Goal: Transaction & Acquisition: Purchase product/service

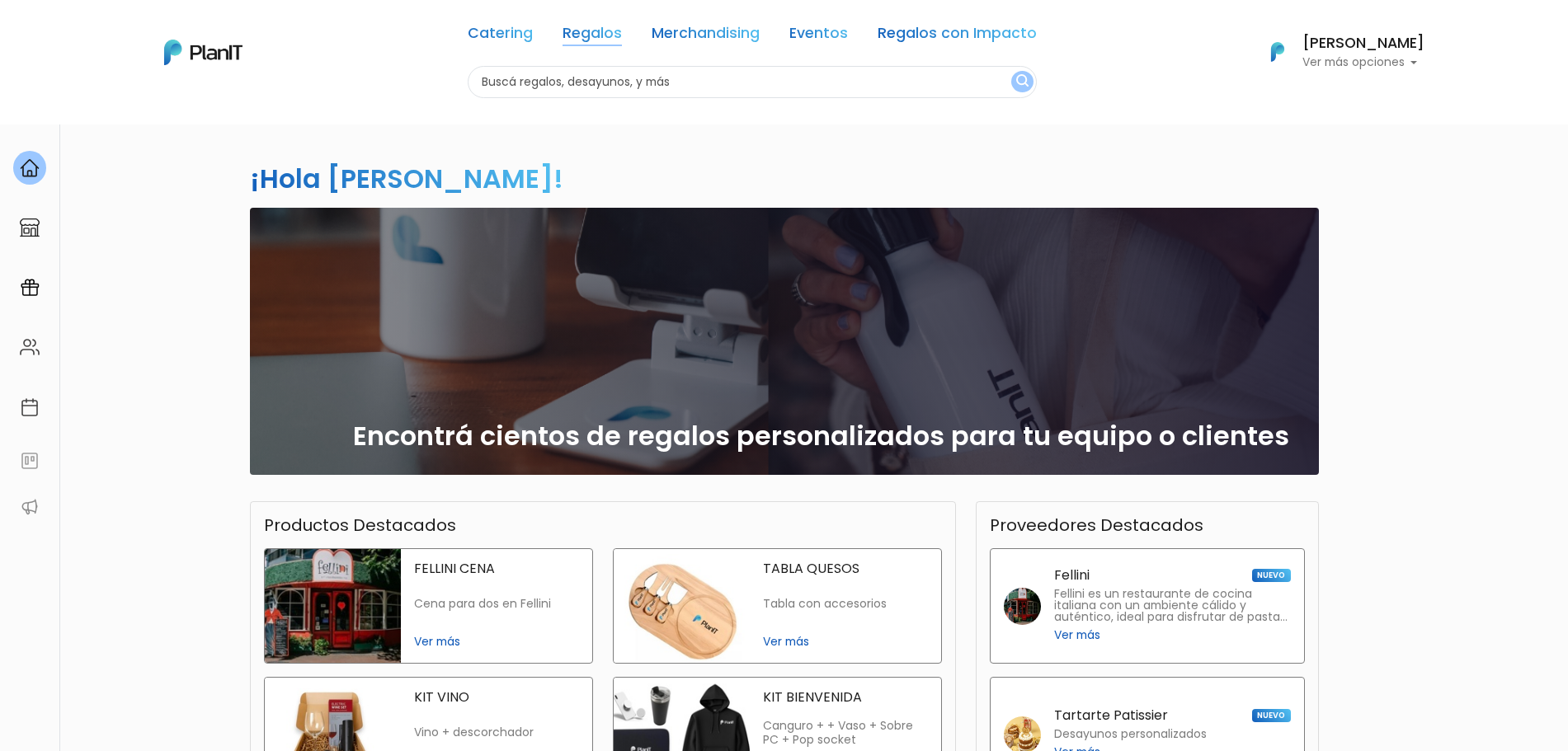
click at [596, 27] on link "Regalos" at bounding box center [591, 36] width 59 height 20
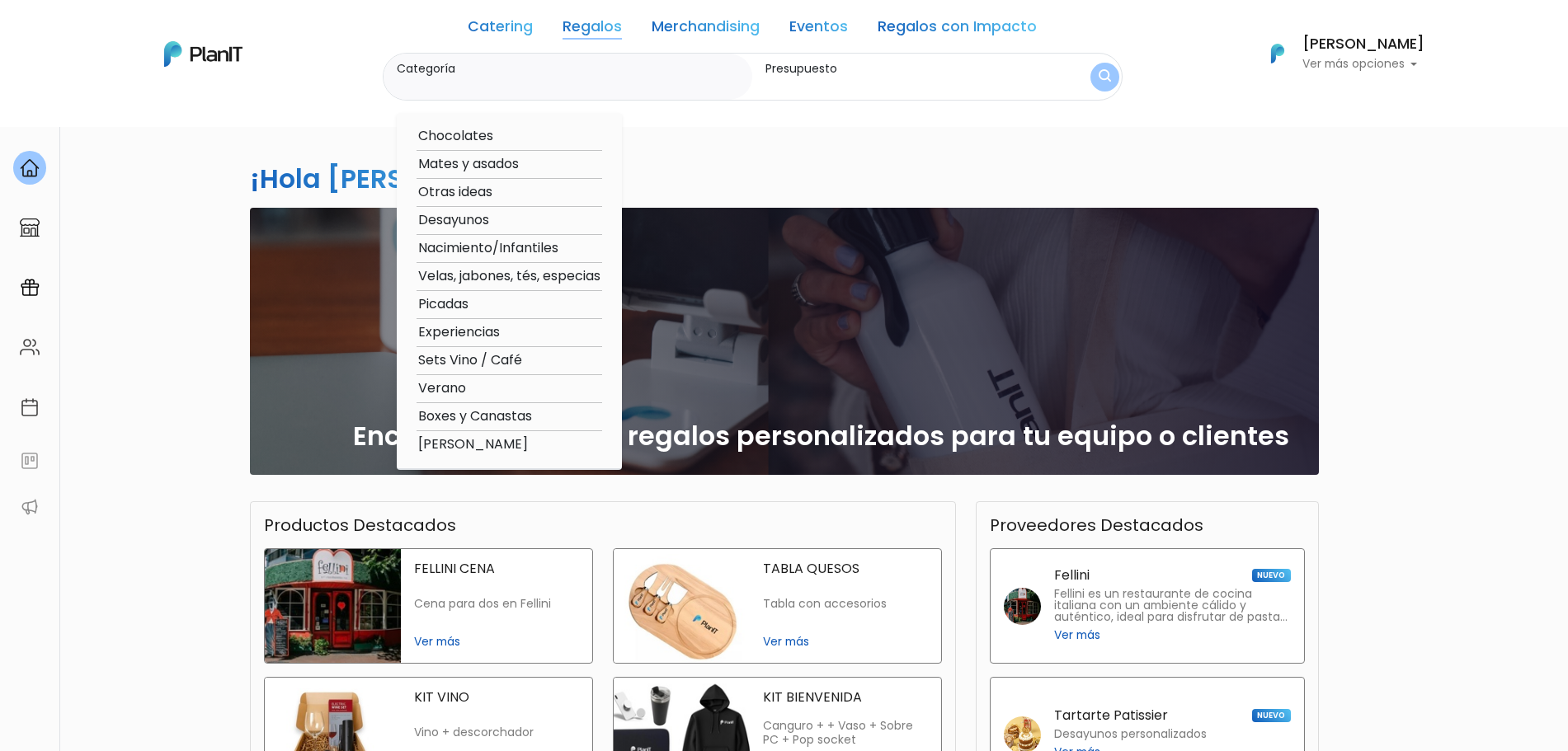
click at [494, 419] on option "Boxes y Canastas" at bounding box center [509, 417] width 186 height 21
type input "Boxes y Canastas"
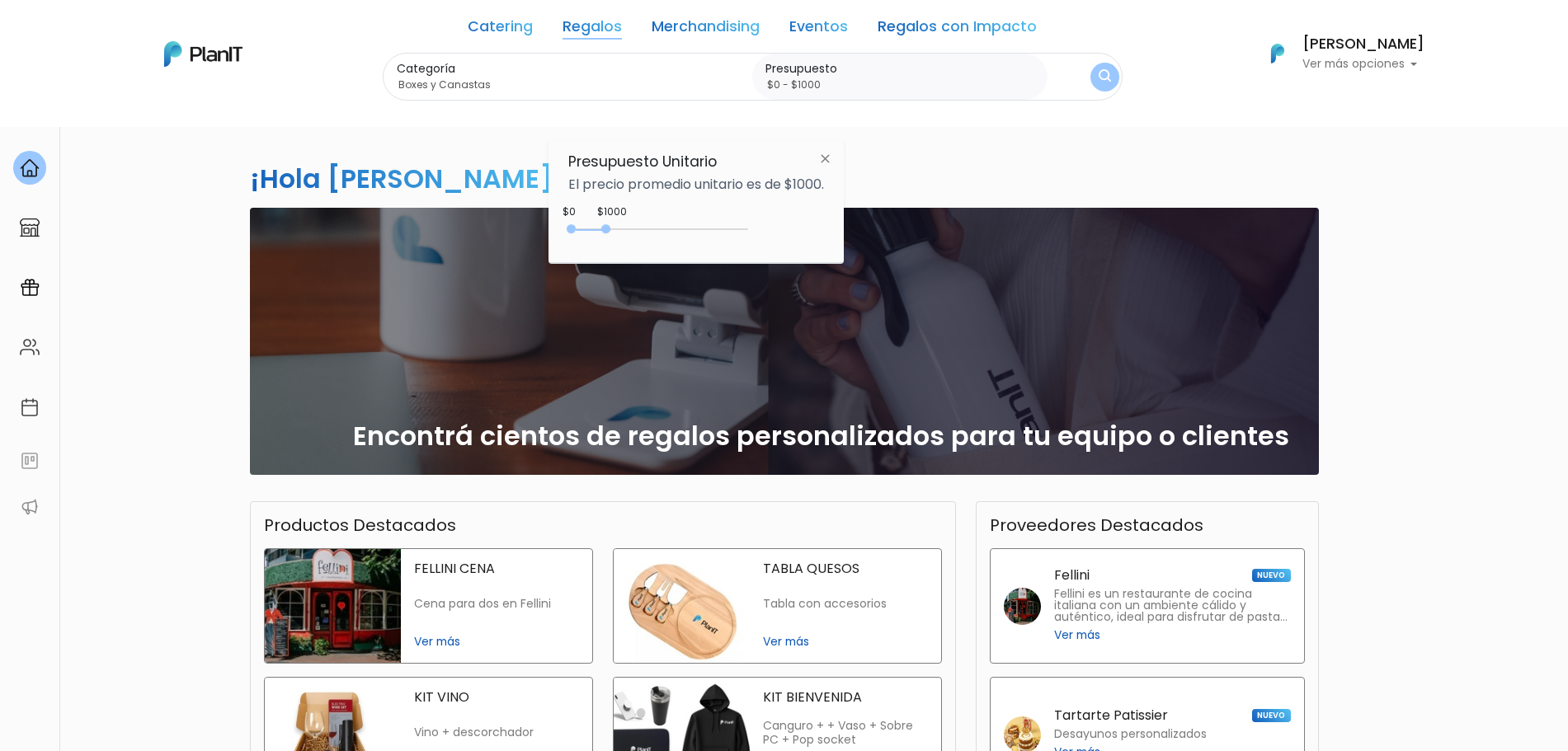
click at [641, 235] on div "0 : 1000 0 1000" at bounding box center [661, 232] width 173 height 16
drag, startPoint x: 641, startPoint y: 235, endPoint x: 812, endPoint y: 247, distance: 171.4
click at [812, 247] on div "+$5000 $0 0 : 5000 0 5000 0,5000" at bounding box center [695, 232] width 255 height 33
type input "$0 - Más de $5000"
click at [1109, 85] on img "submit" at bounding box center [1104, 77] width 12 height 15
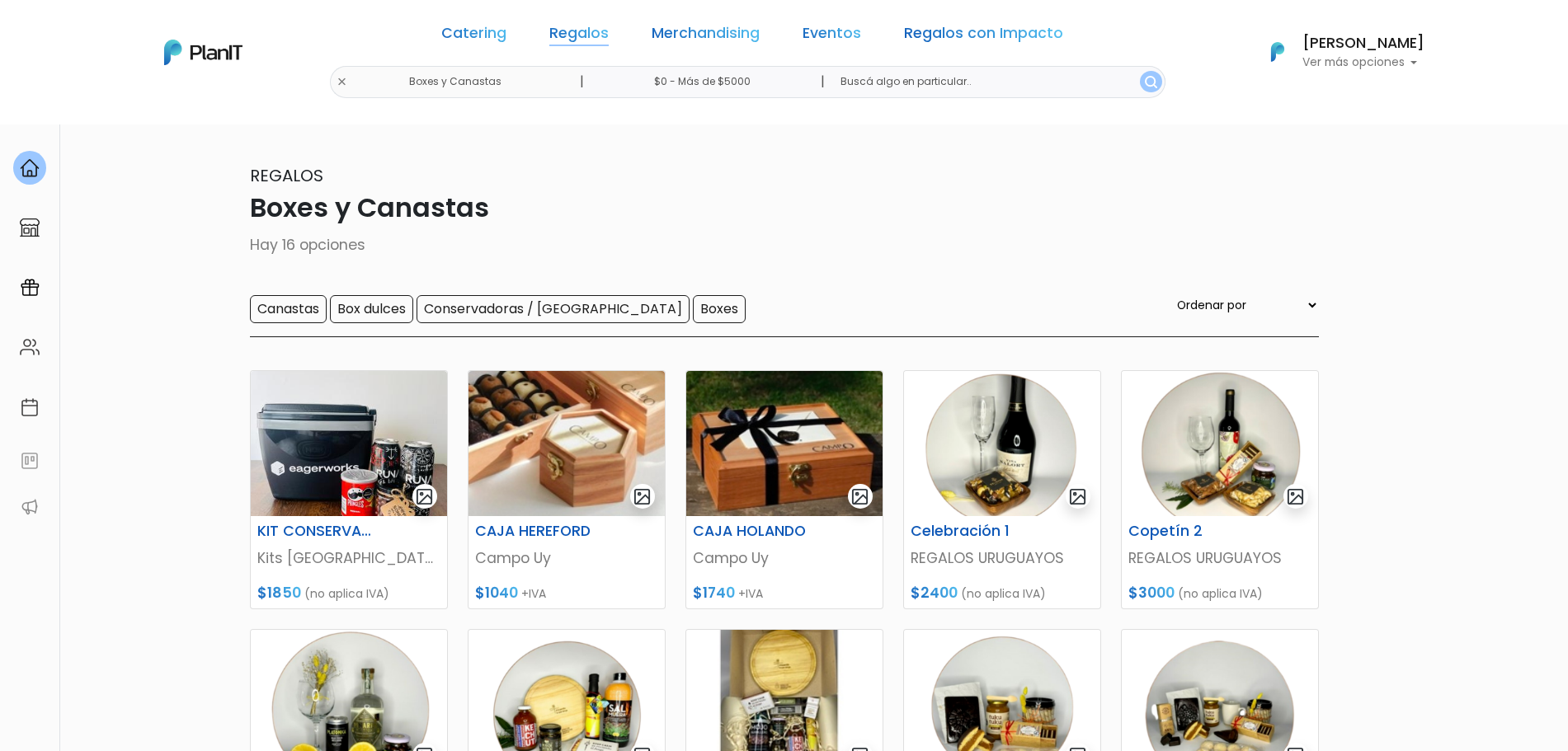
click at [580, 43] on link "Regalos" at bounding box center [579, 36] width 59 height 20
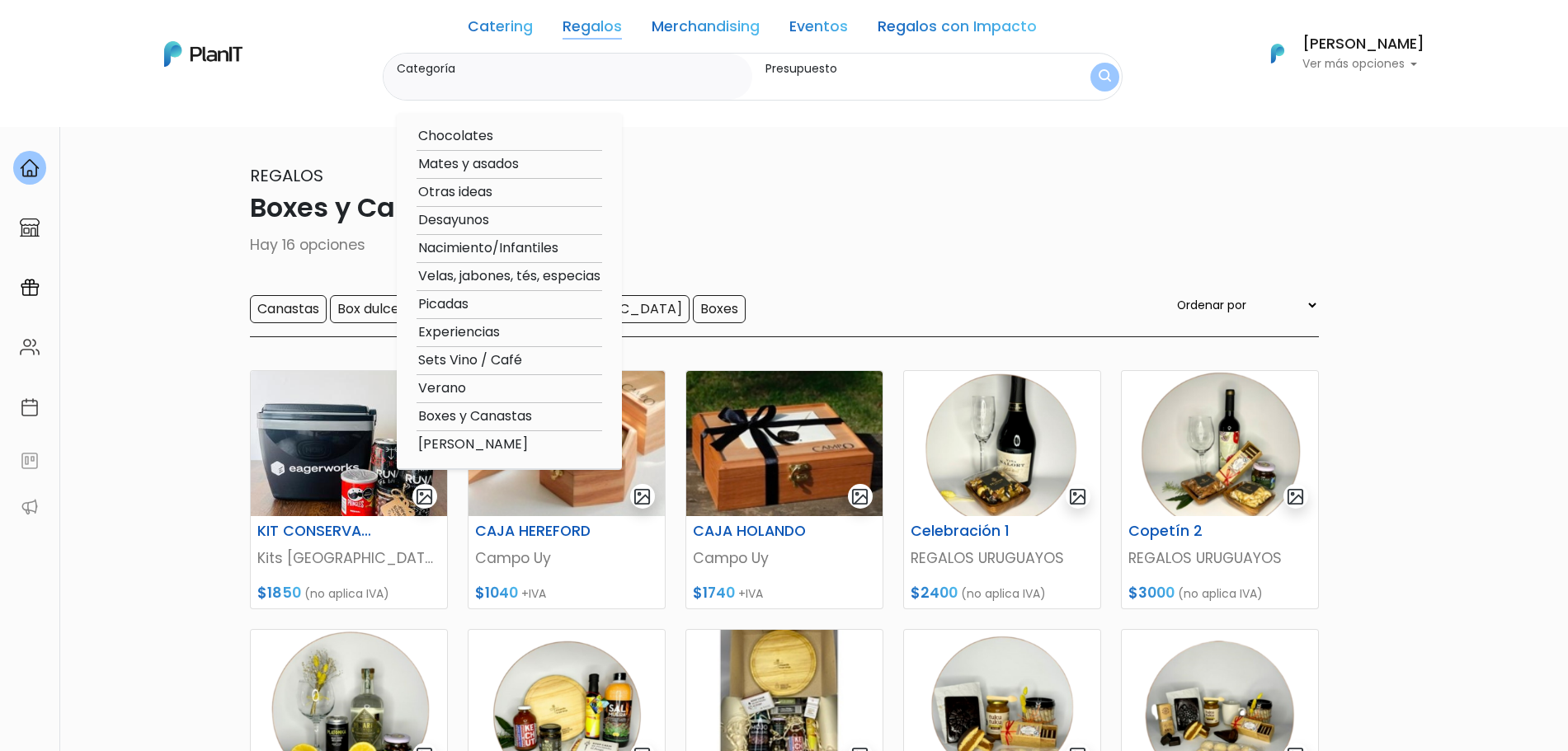
click at [493, 449] on option "[PERSON_NAME]" at bounding box center [509, 445] width 186 height 21
type input "[PERSON_NAME]"
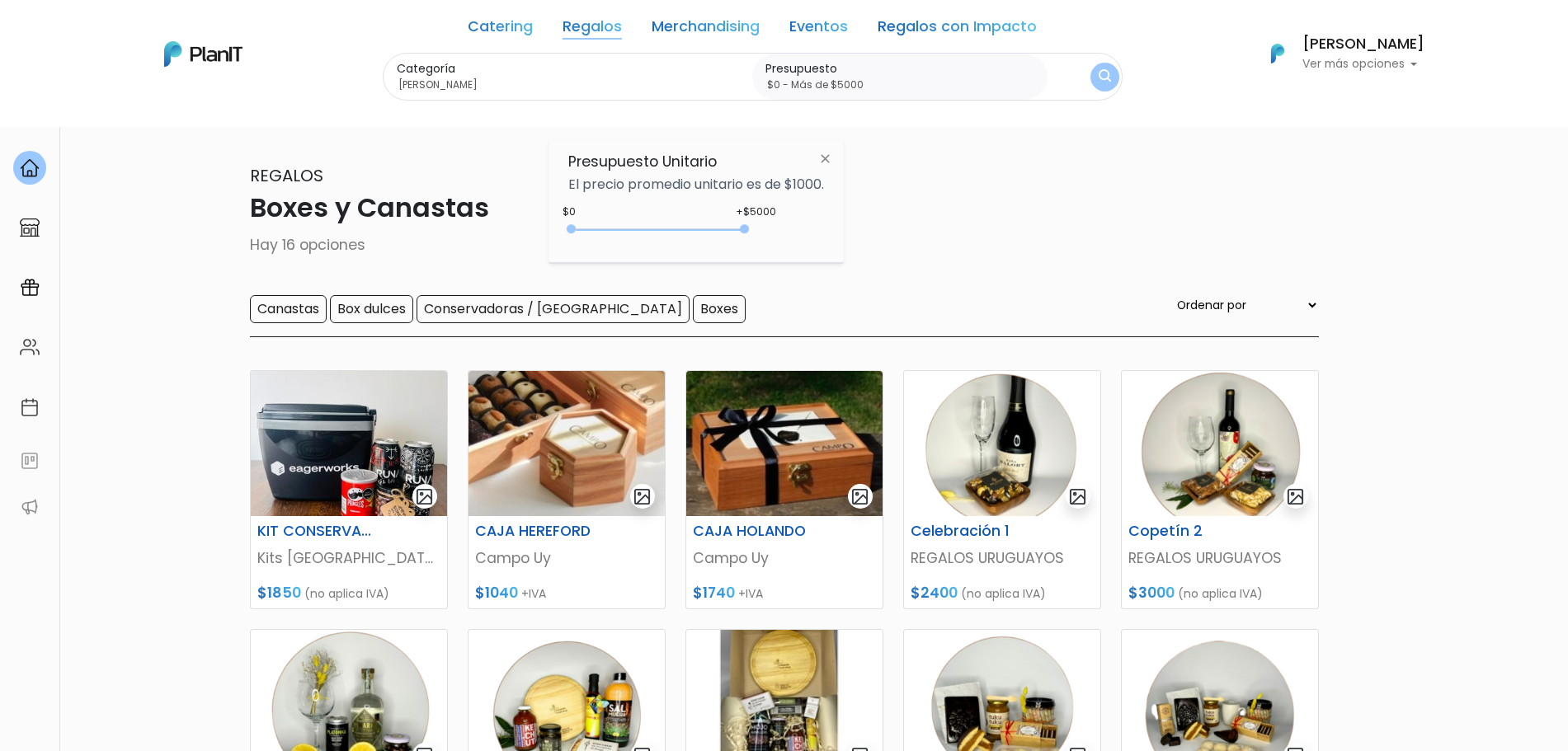
drag, startPoint x: 609, startPoint y: 227, endPoint x: 808, endPoint y: 230, distance: 199.0
click at [808, 230] on div "+$5000 $0 0 : 5000 0 5000 0,5000" at bounding box center [695, 232] width 255 height 33
type input "$0 - Más de $5000"
click at [1106, 70] on img "submit" at bounding box center [1104, 77] width 18 height 23
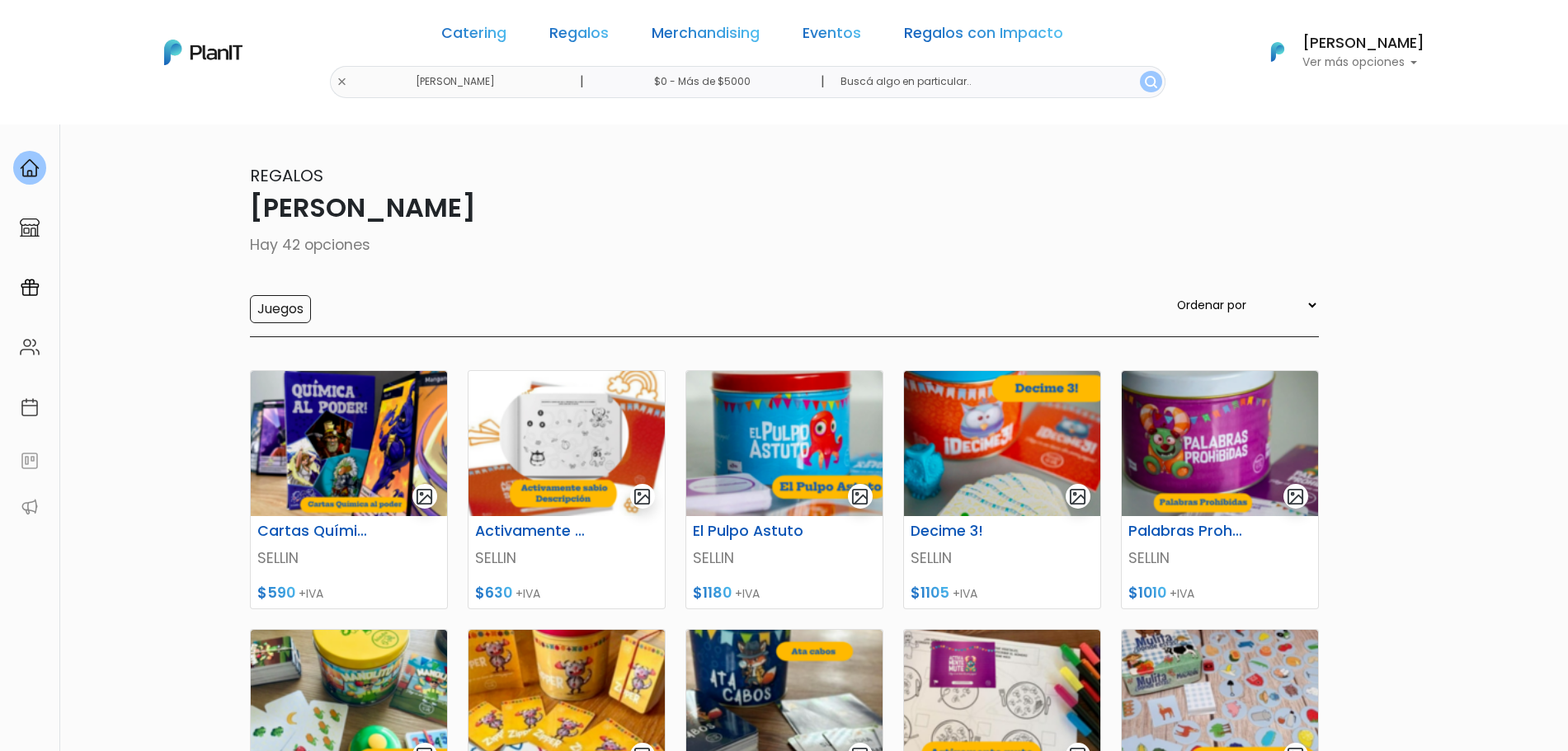
click at [585, 22] on div "Catering Regalos Merchandising Eventos Regalos con Impacto" at bounding box center [752, 36] width 635 height 59
click at [587, 34] on link "Regalos" at bounding box center [579, 36] width 59 height 20
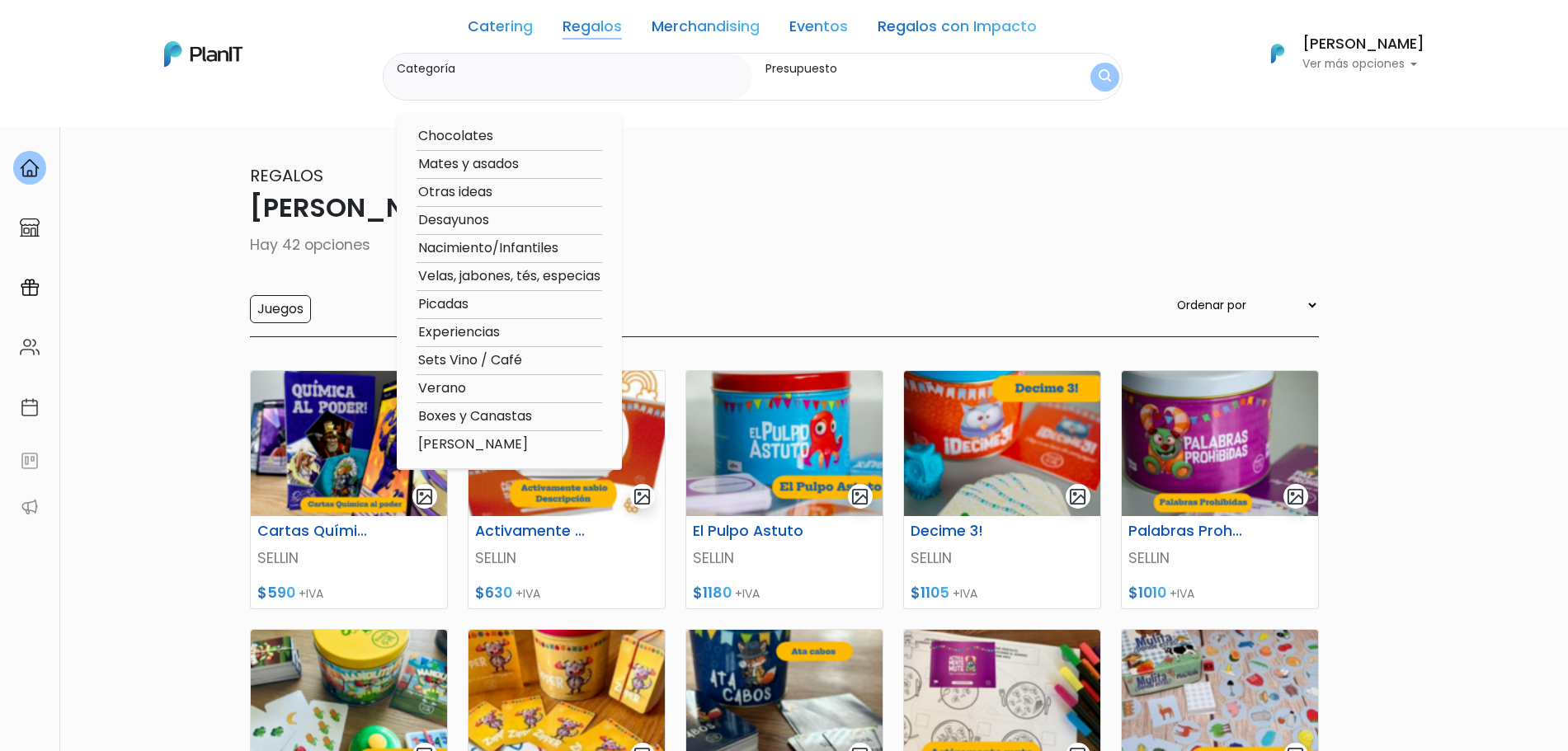
click at [521, 255] on option "Nacimiento/Infantiles" at bounding box center [509, 248] width 186 height 21
type input "Nacimiento/Infantiles"
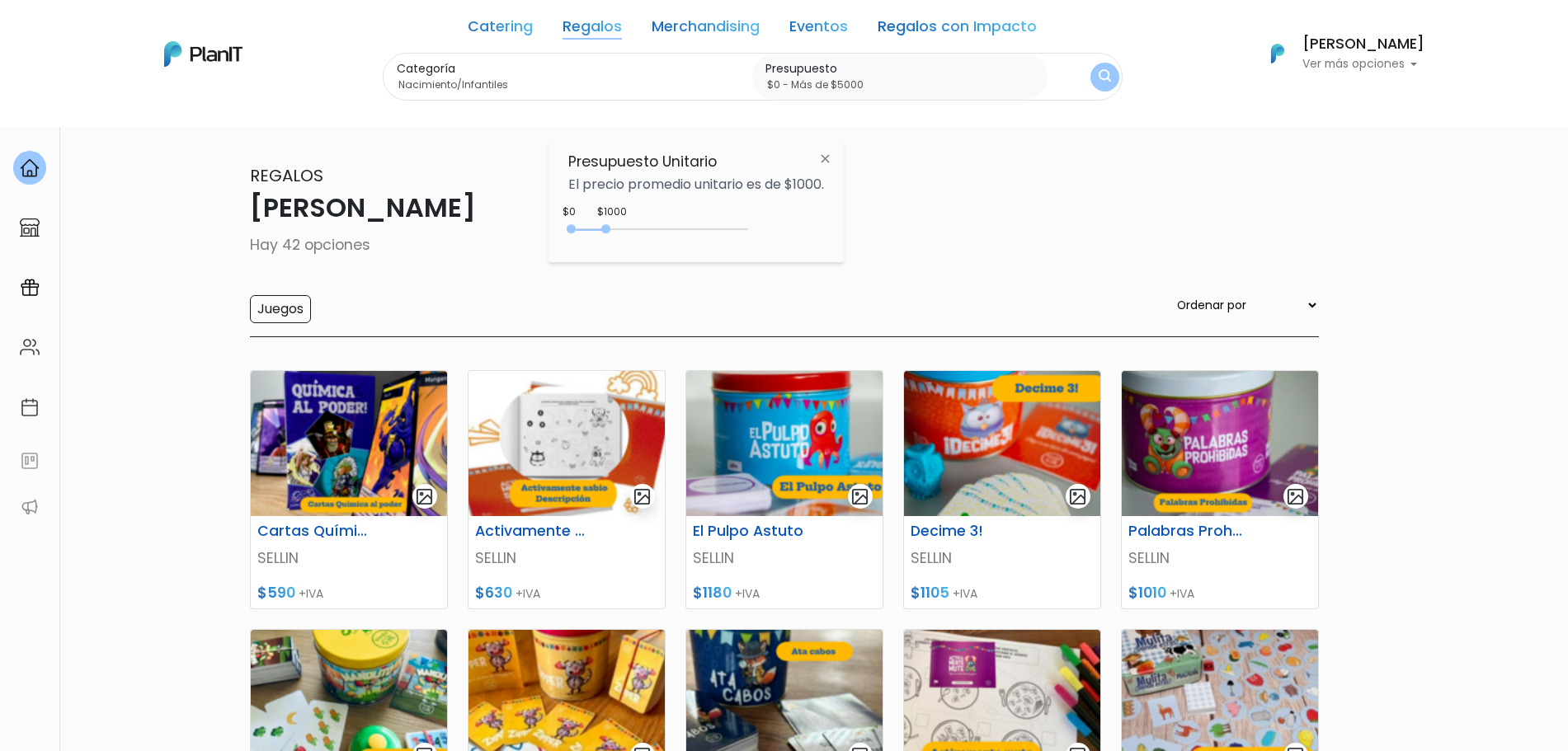
type input "$0 - Más de $5000"
drag, startPoint x: 609, startPoint y: 226, endPoint x: 791, endPoint y: 238, distance: 182.4
click at [791, 238] on div "$1000 $0 0 : 1000 0 1000 0,5000" at bounding box center [695, 232] width 255 height 33
click at [1118, 68] on div "Categoría Nacimiento/Infantiles Chocolates Mates y asados Otras ideas Desayunos…" at bounding box center [752, 76] width 740 height 49
click at [1112, 72] on button "submit" at bounding box center [1103, 76] width 32 height 32
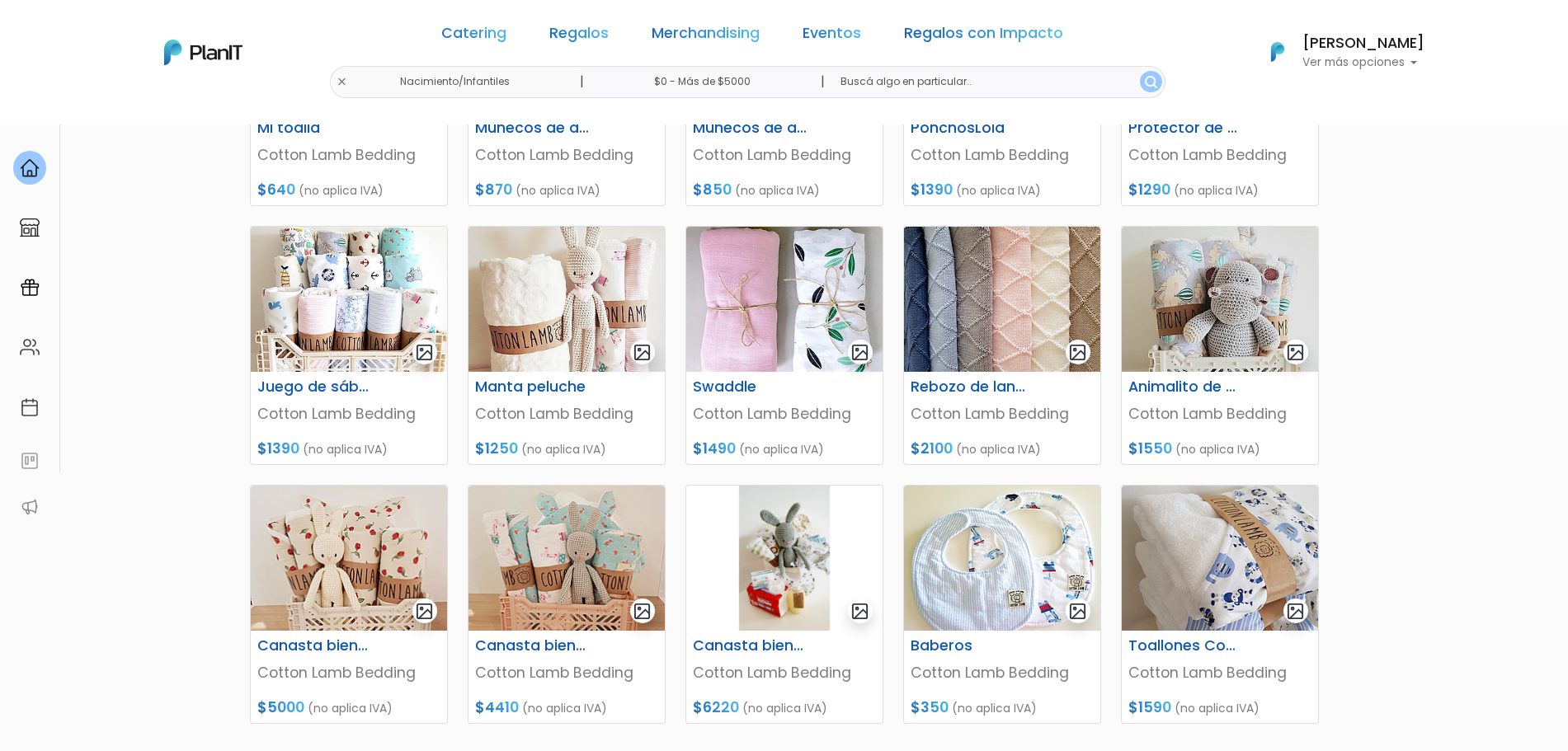
scroll to position [692, 0]
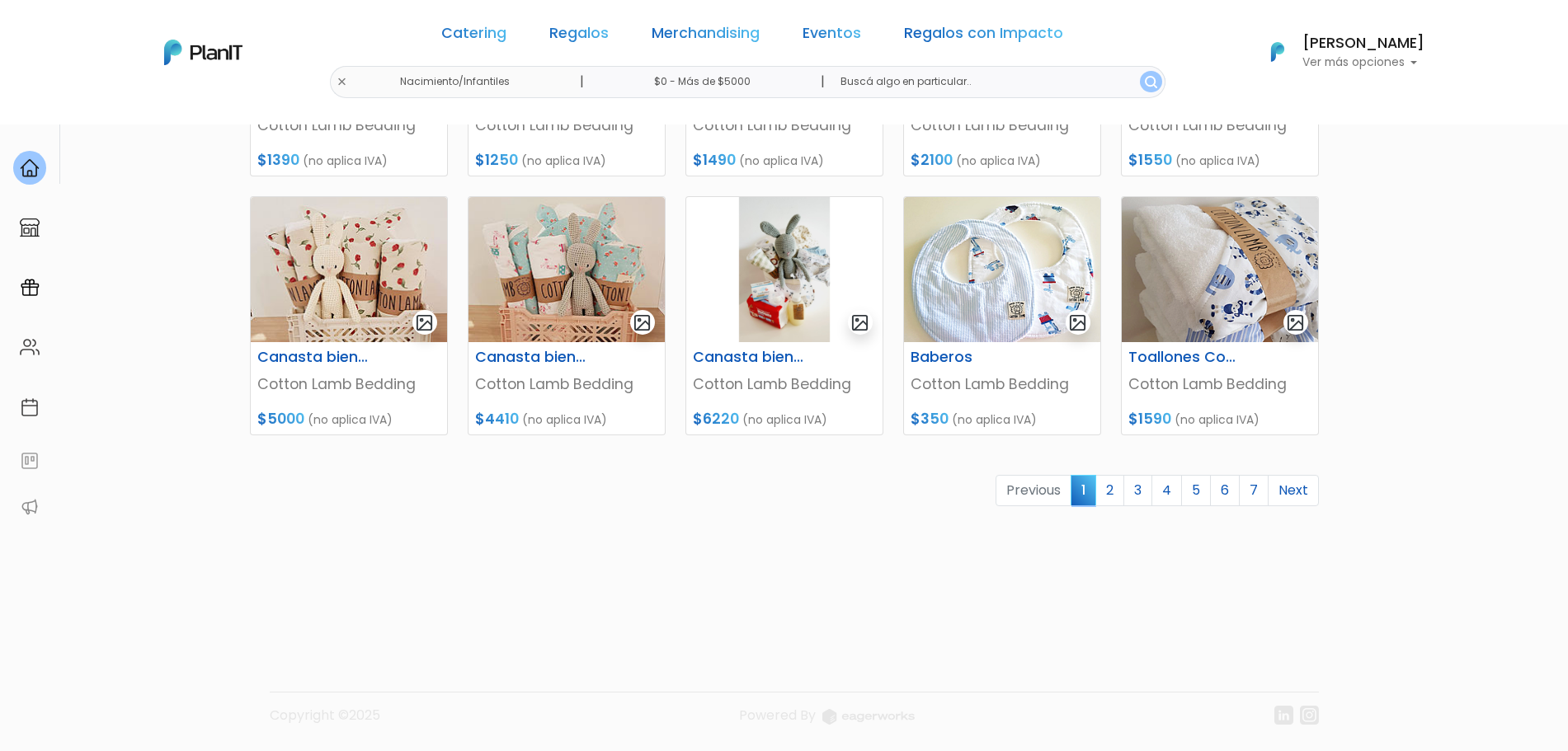
click at [1547, 589] on section "100 resultados Regalos Nacimiento/Infantiles Hay 100 opciones Kits infantiles K…" at bounding box center [784, 22] width 1568 height 1181
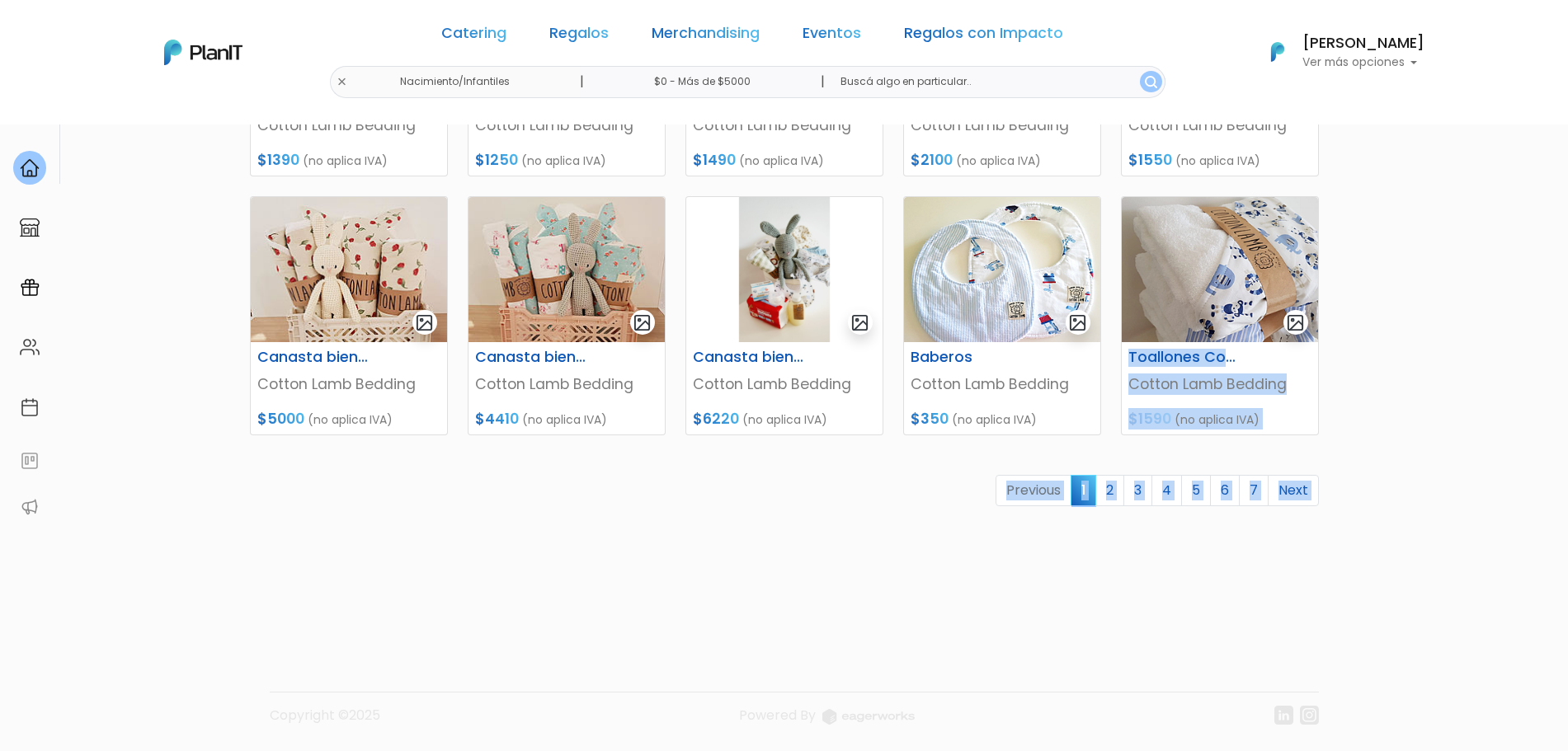
drag, startPoint x: 1547, startPoint y: 589, endPoint x: 1561, endPoint y: 334, distance: 255.4
click at [1561, 334] on section "100 resultados Regalos Nacimiento/Infantiles Hay 100 opciones Kits infantiles K…" at bounding box center [784, 22] width 1568 height 1181
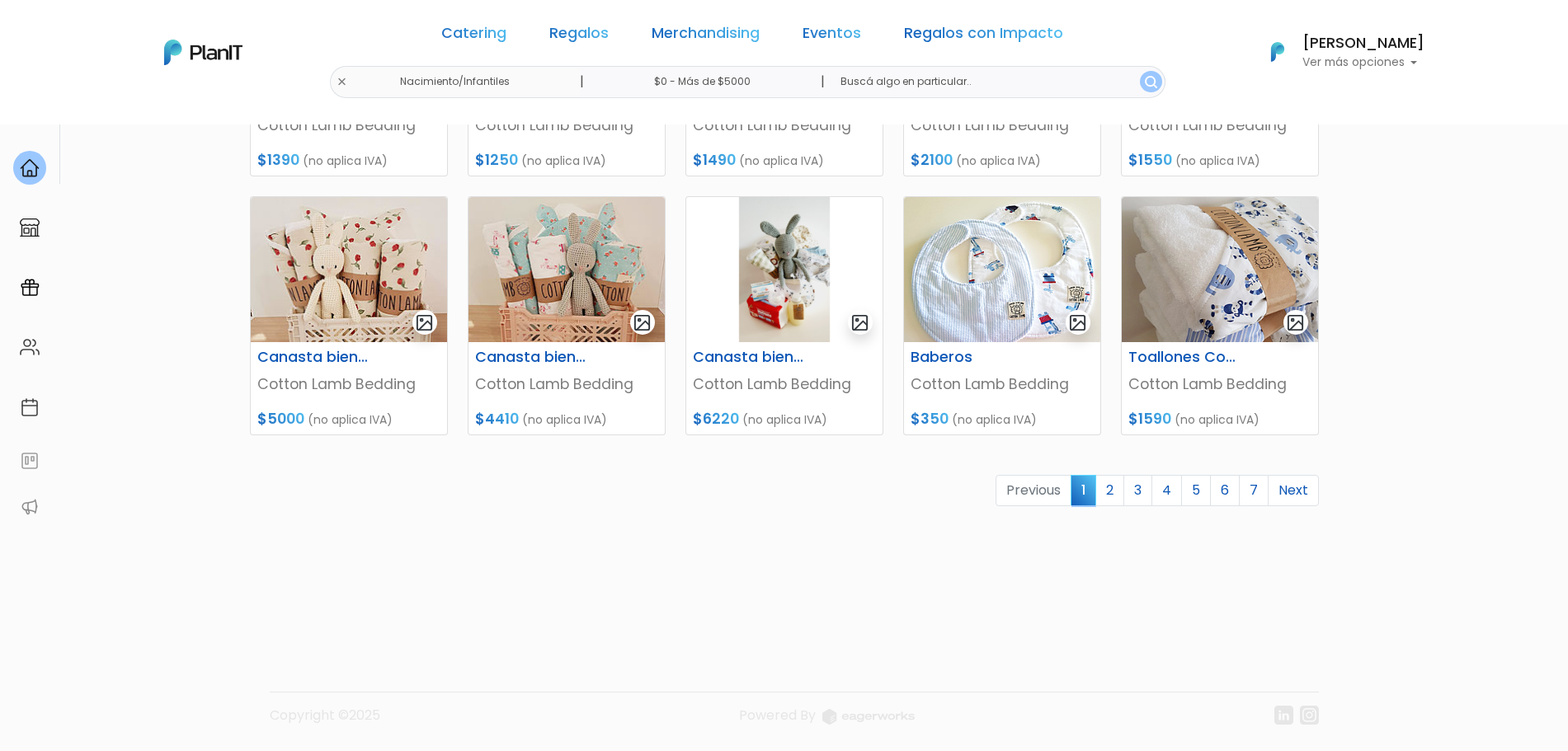
click at [1561, 334] on section "100 resultados Regalos Nacimiento/Infantiles Hay 100 opciones Kits infantiles K…" at bounding box center [784, 22] width 1568 height 1181
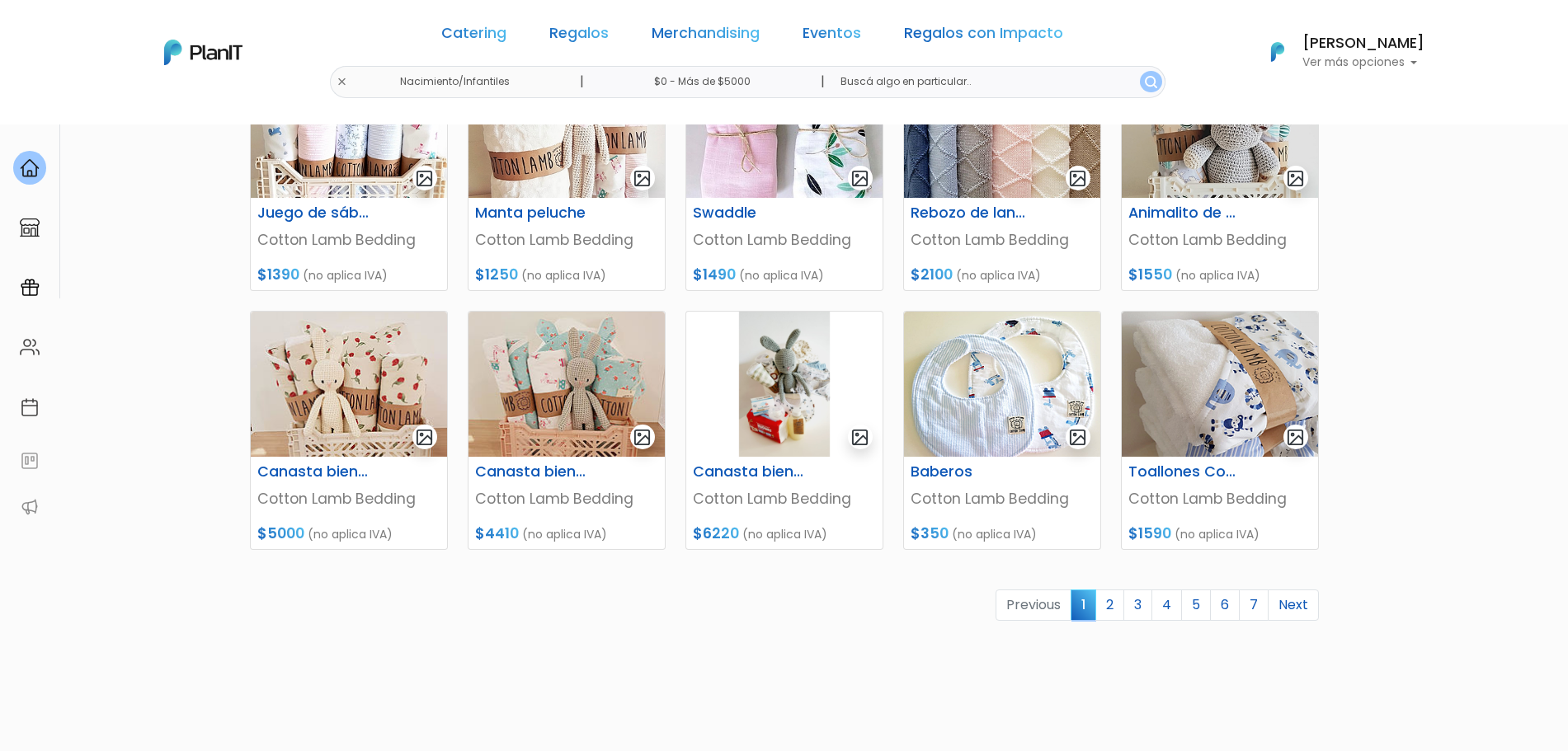
scroll to position [614, 0]
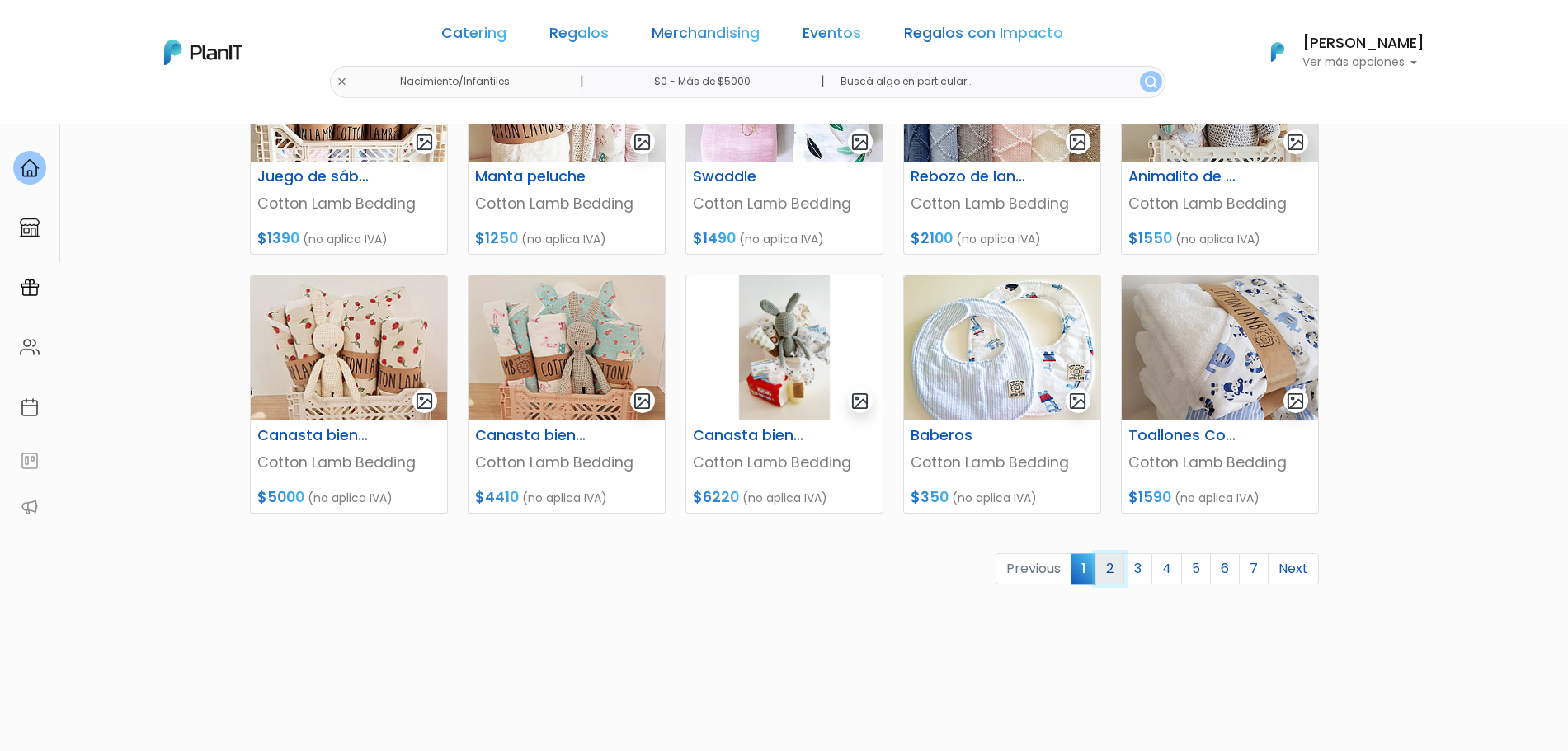
click at [1112, 558] on link "2" at bounding box center [1110, 569] width 29 height 31
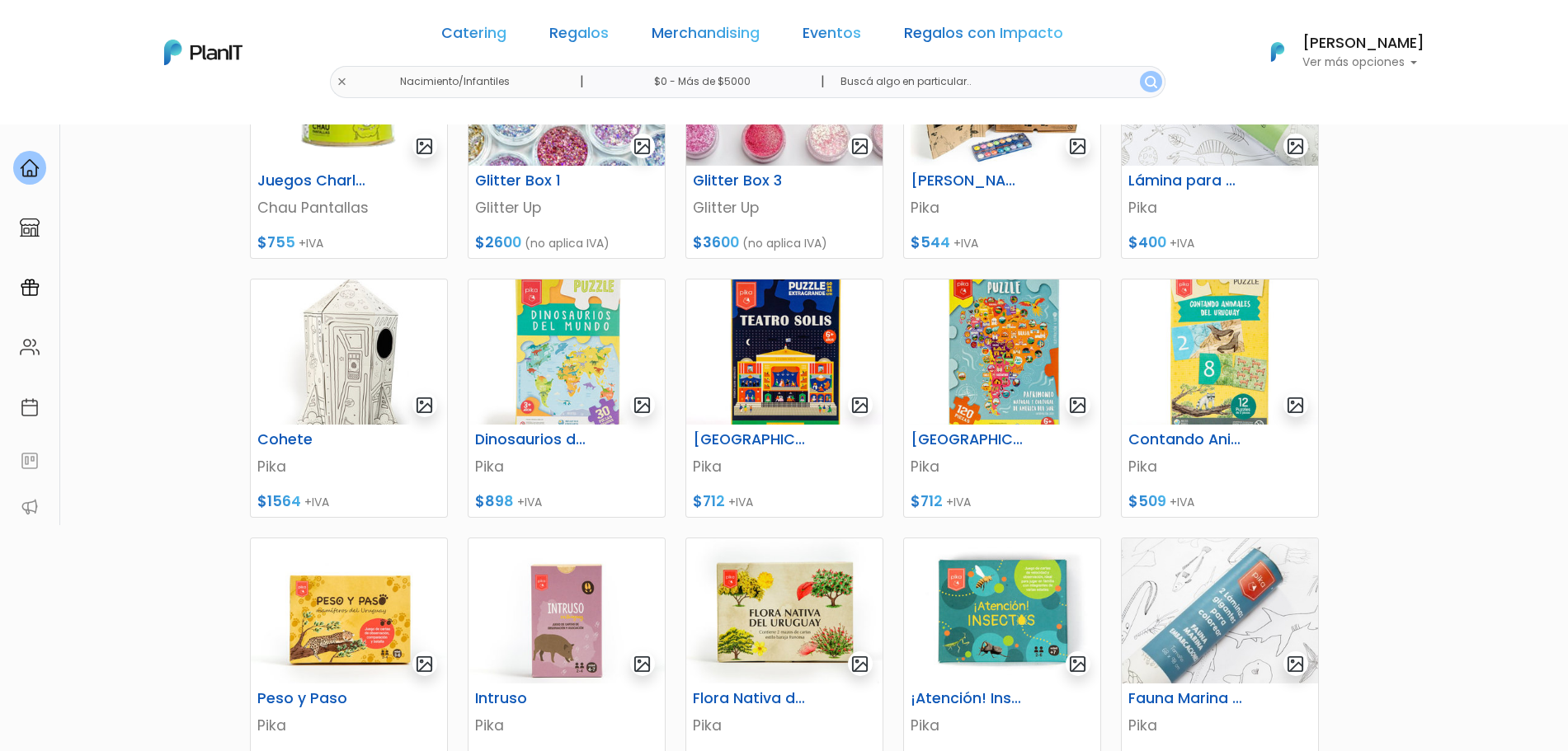
scroll to position [692, 0]
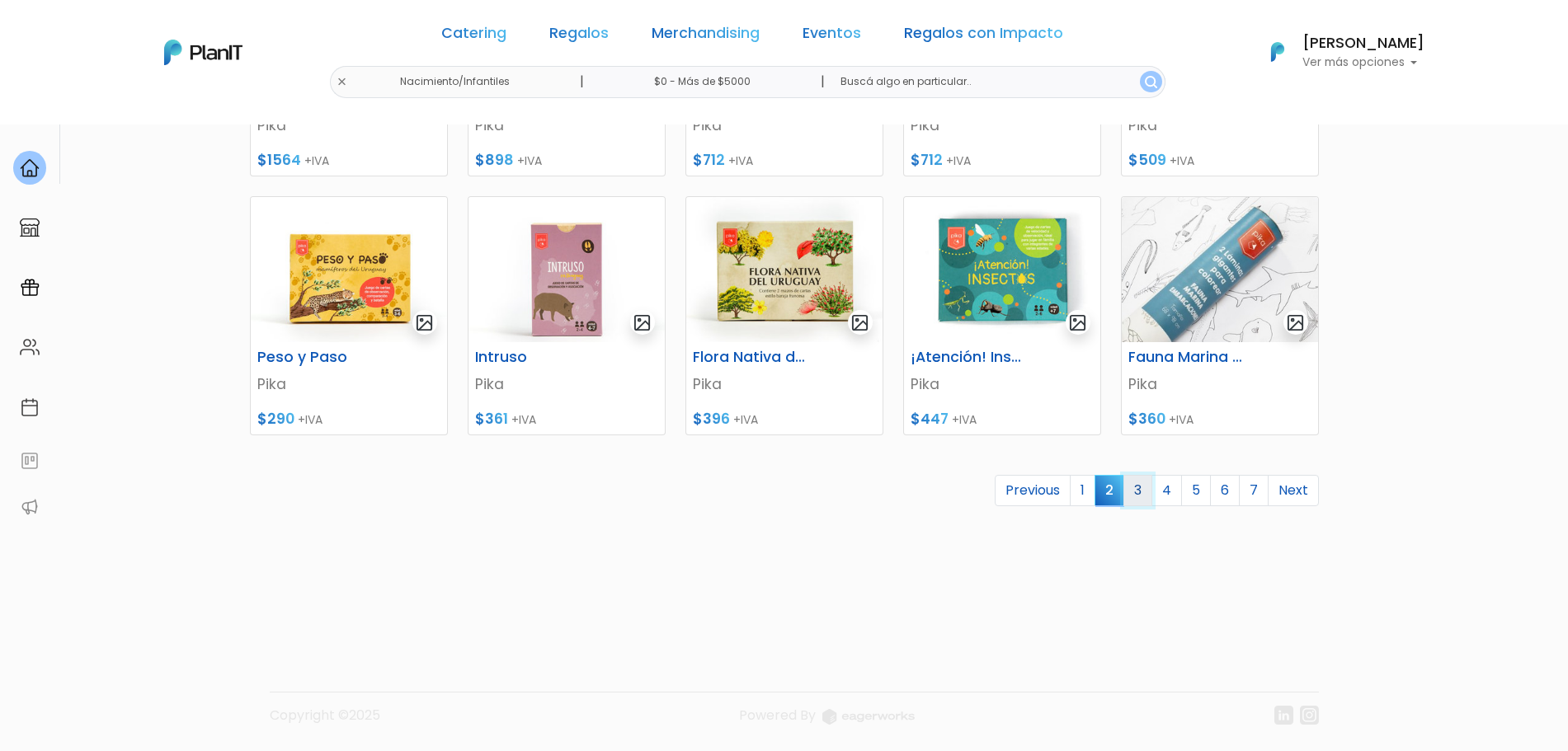
click at [1148, 487] on link "3" at bounding box center [1138, 491] width 29 height 31
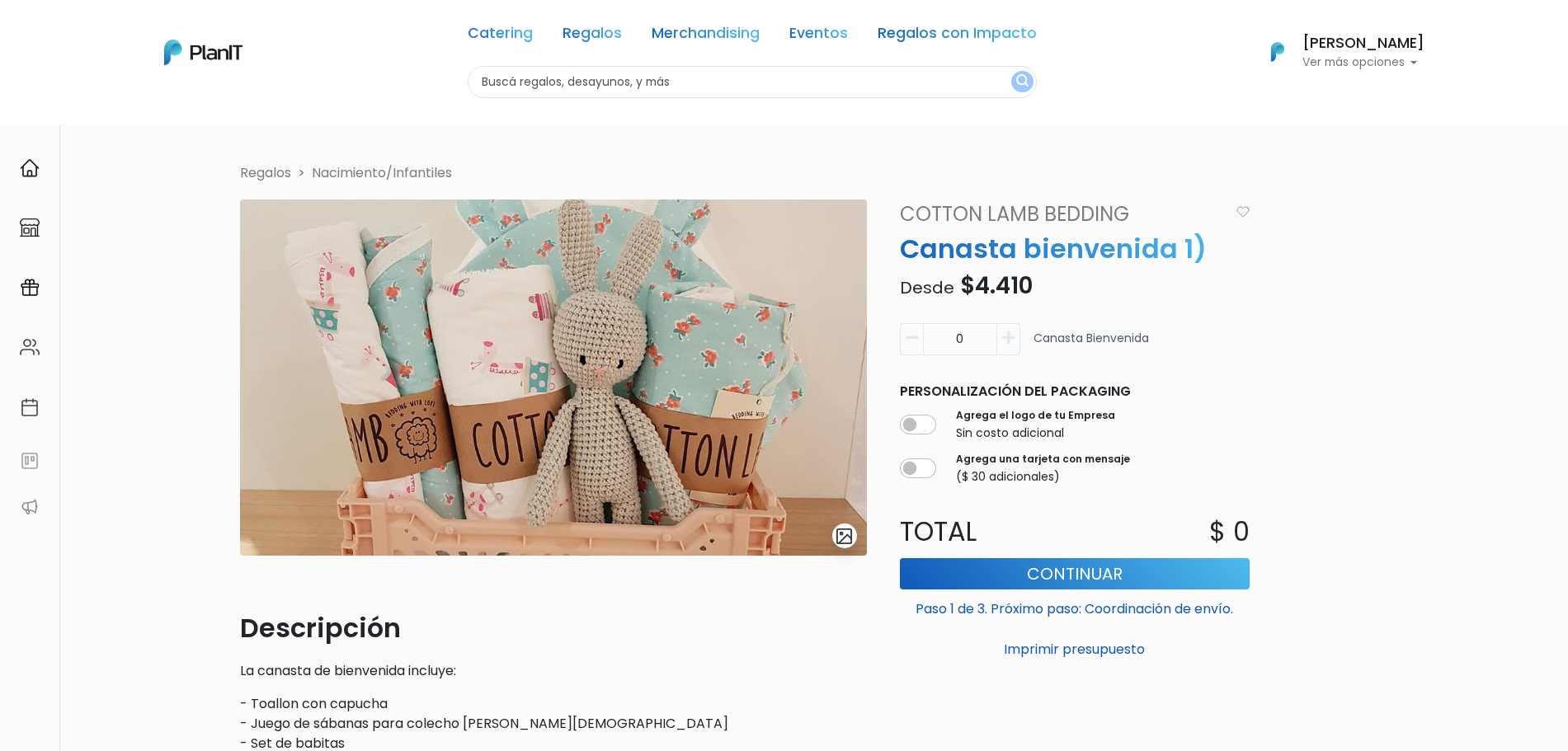
click at [1393, 68] on p "Ver más opciones" at bounding box center [1363, 62] width 122 height 11
click at [1324, 245] on link "Cerrar Sesión" at bounding box center [1351, 245] width 147 height 33
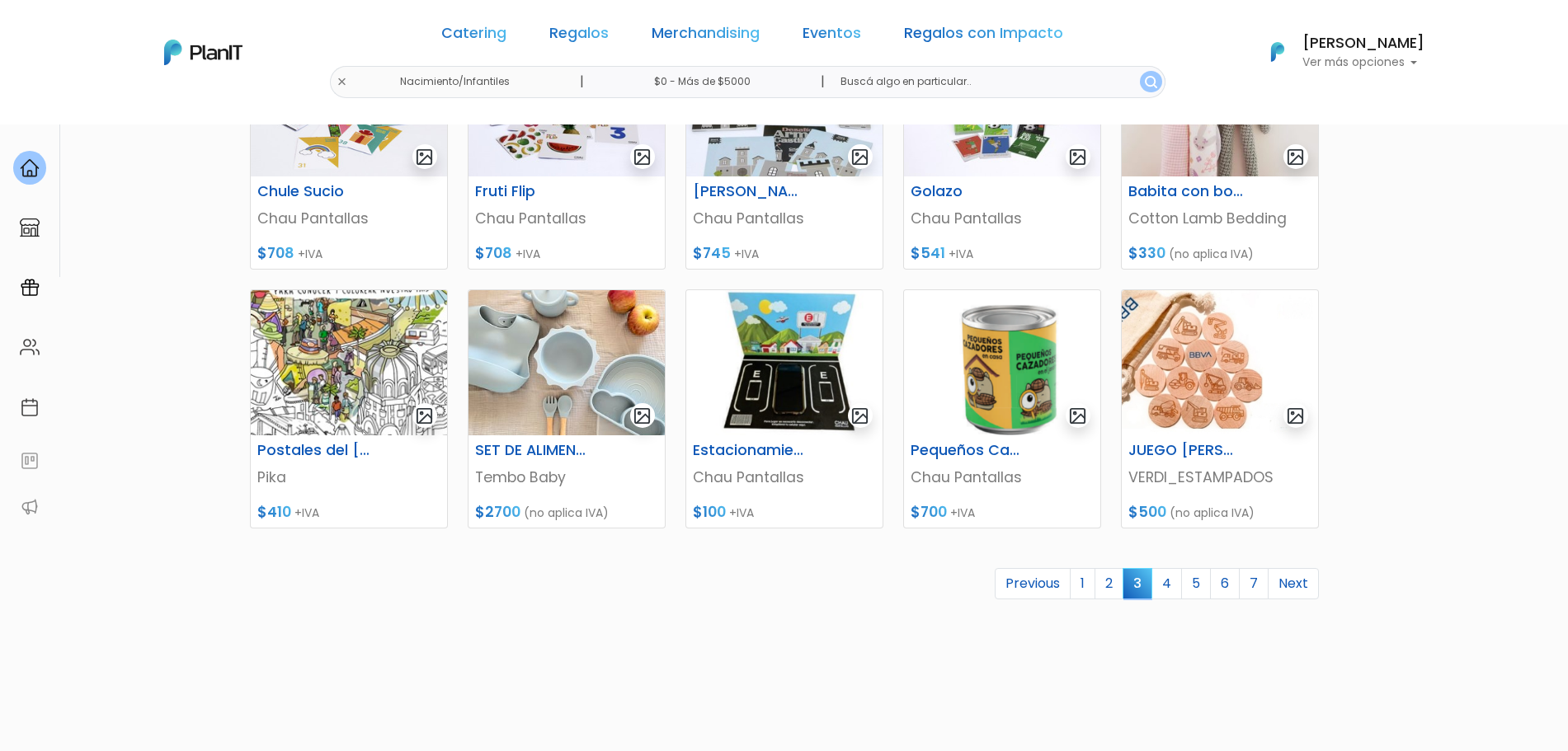
scroll to position [619, 0]
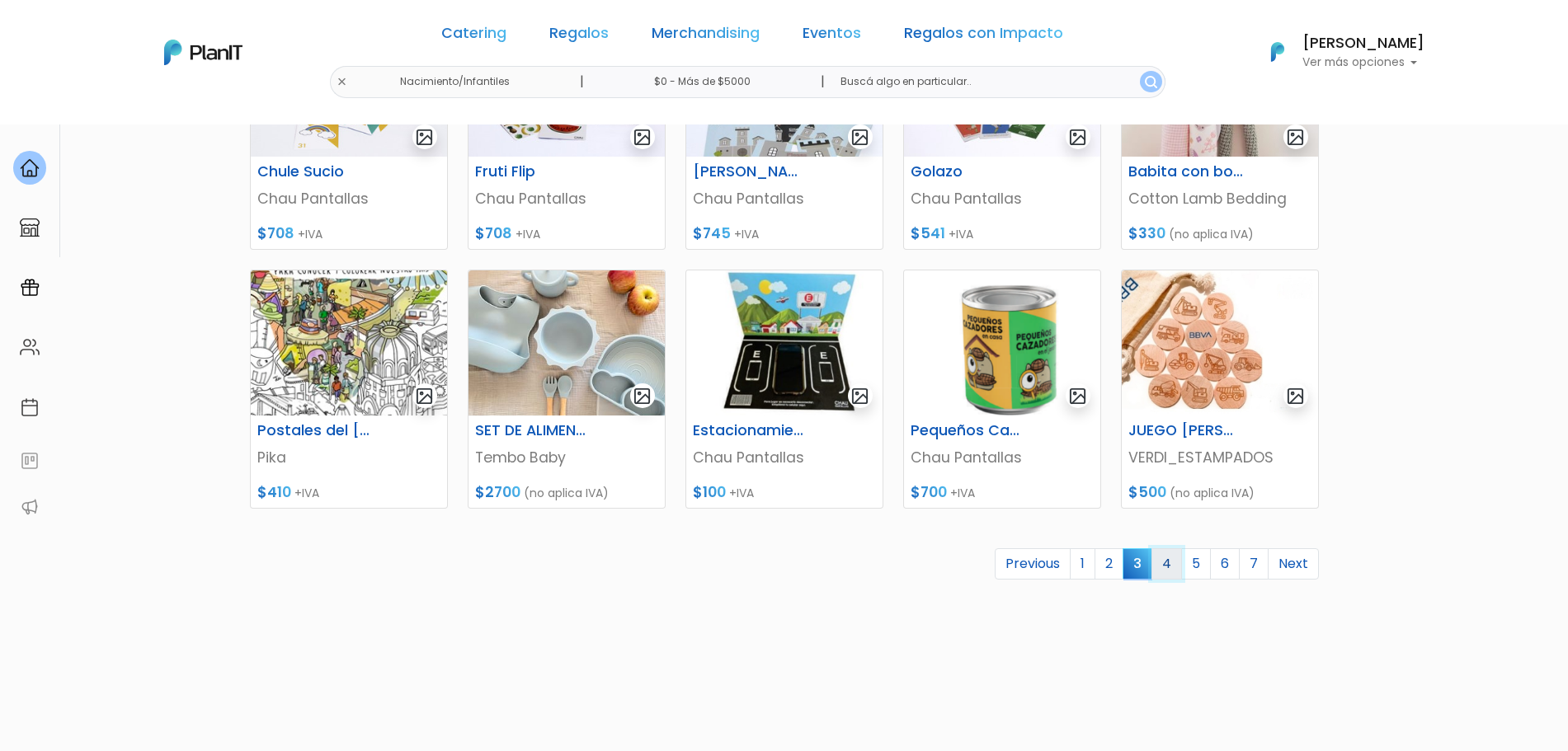
click at [1173, 560] on link "4" at bounding box center [1166, 564] width 30 height 31
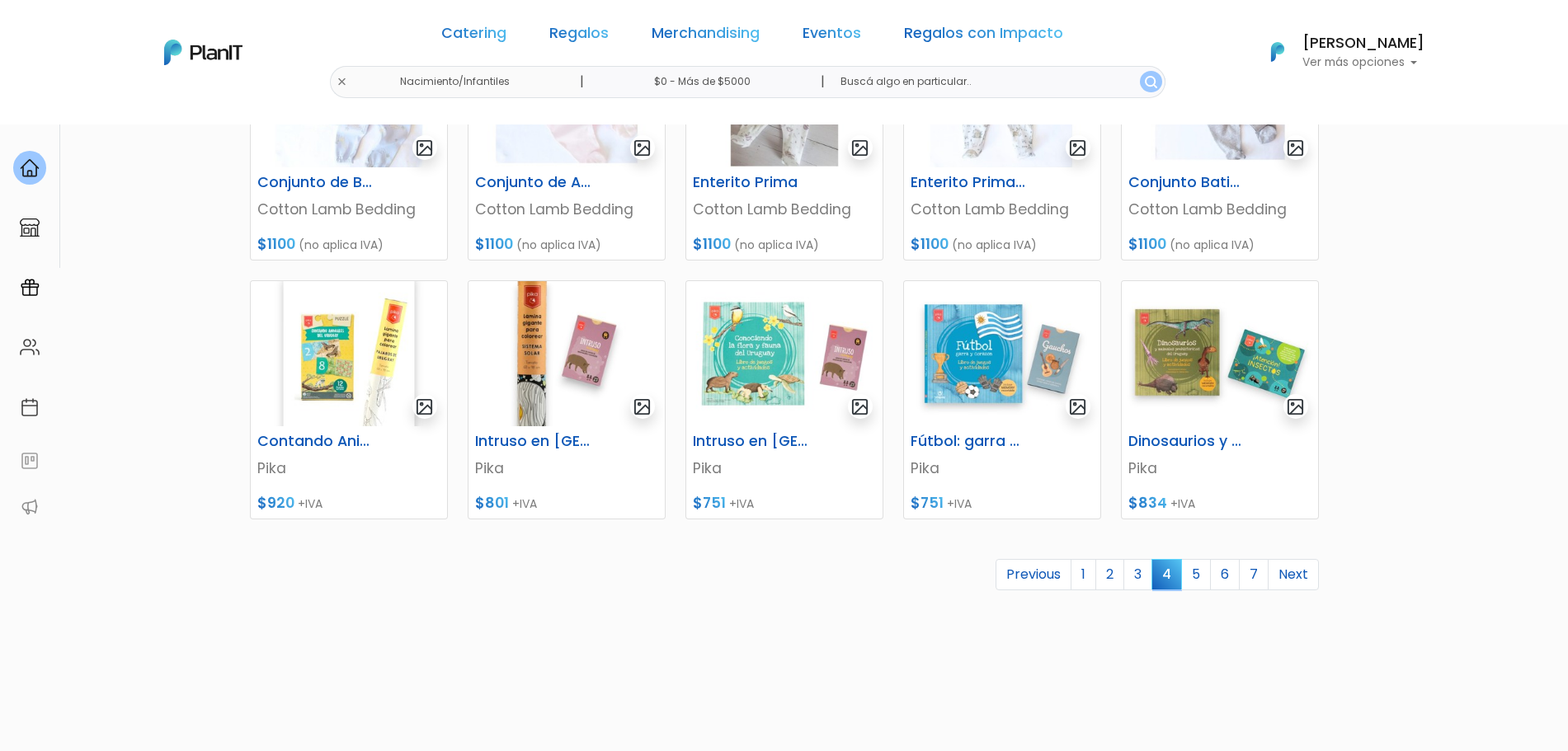
scroll to position [625, 0]
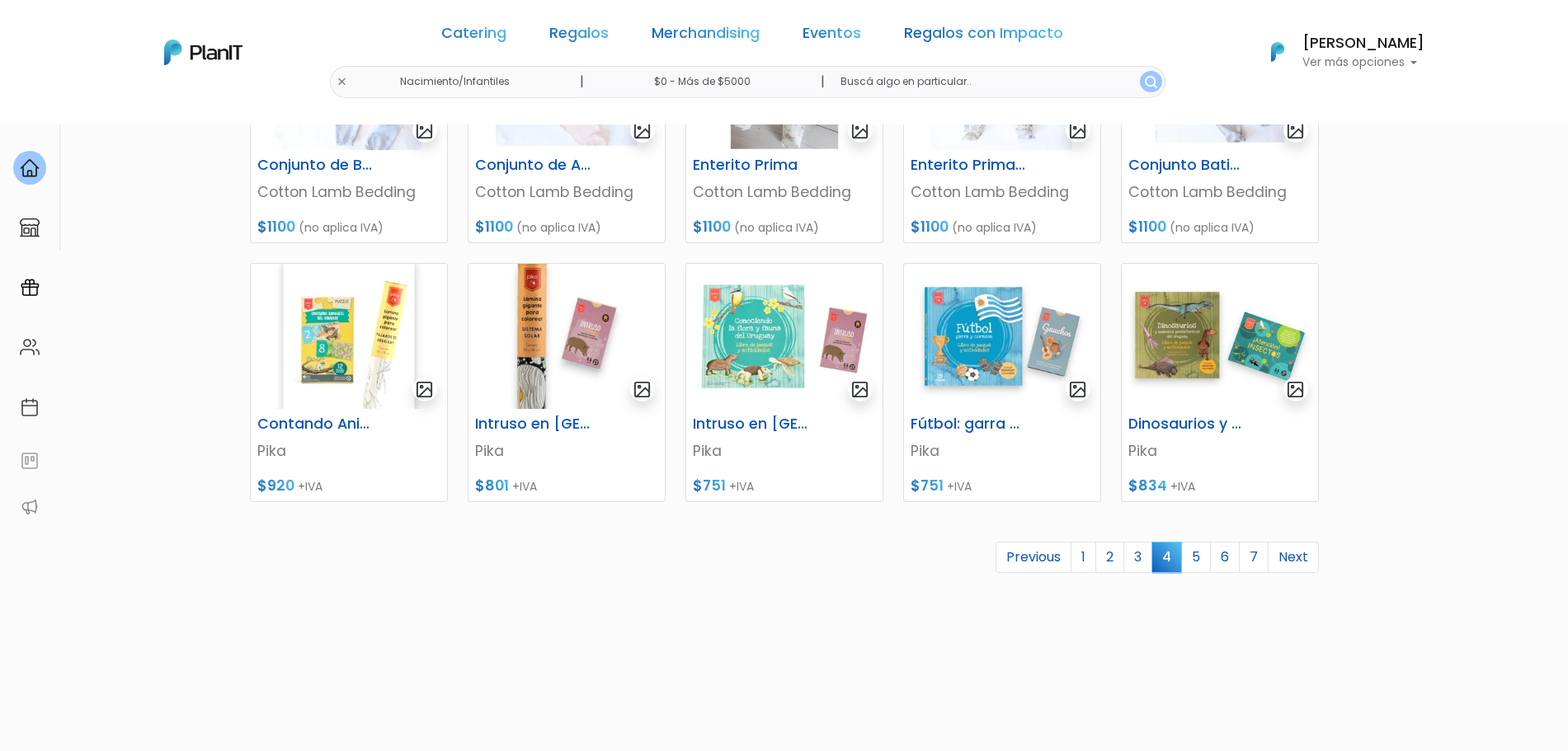
drag, startPoint x: 1583, startPoint y: 123, endPoint x: 300, endPoint y: 42, distance: 1285.6
click at [1195, 558] on link "5" at bounding box center [1196, 557] width 30 height 31
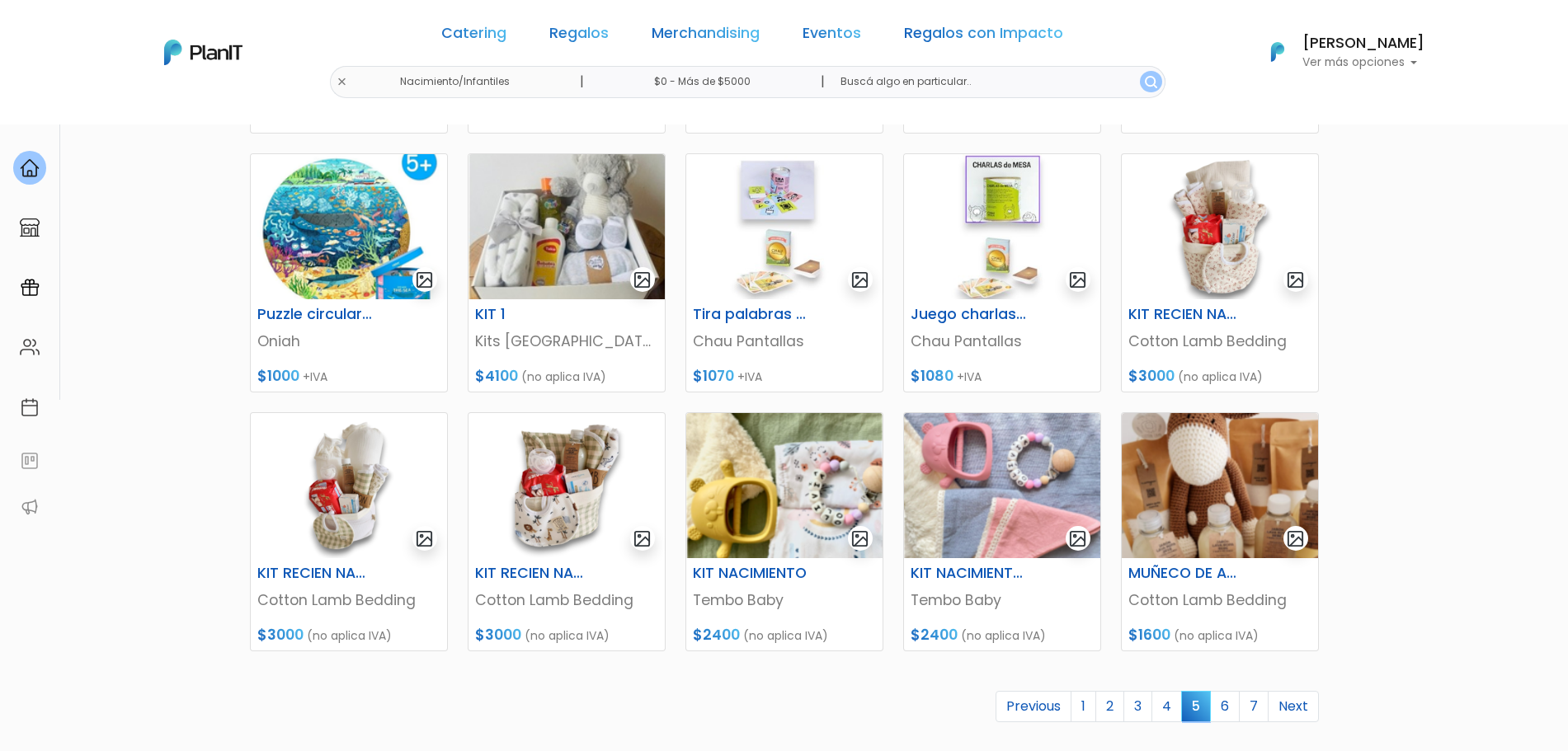
drag, startPoint x: 1833, startPoint y: 1691, endPoint x: 1490, endPoint y: 1450, distance: 419.2
click at [1223, 712] on link "6" at bounding box center [1224, 706] width 30 height 31
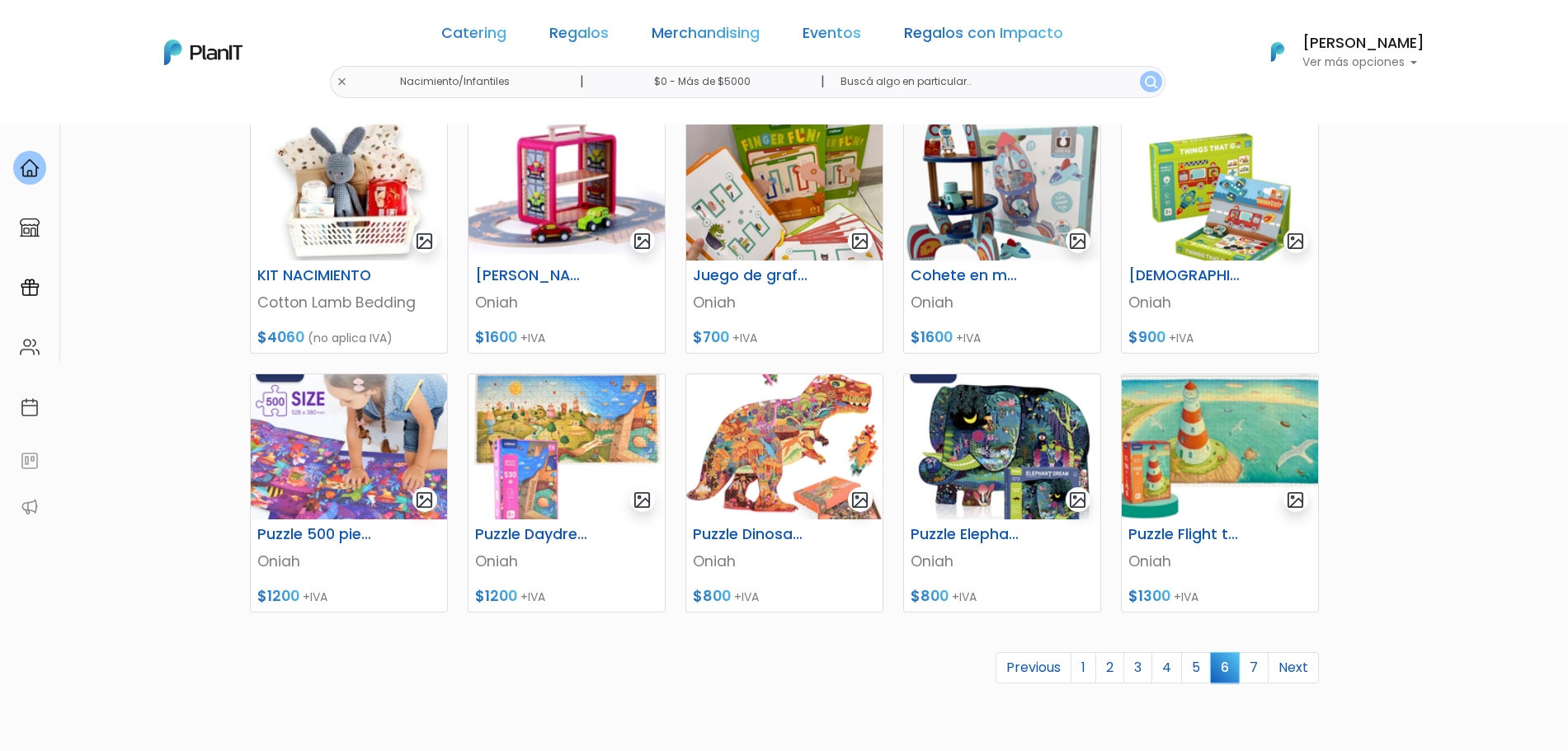
scroll to position [517, 0]
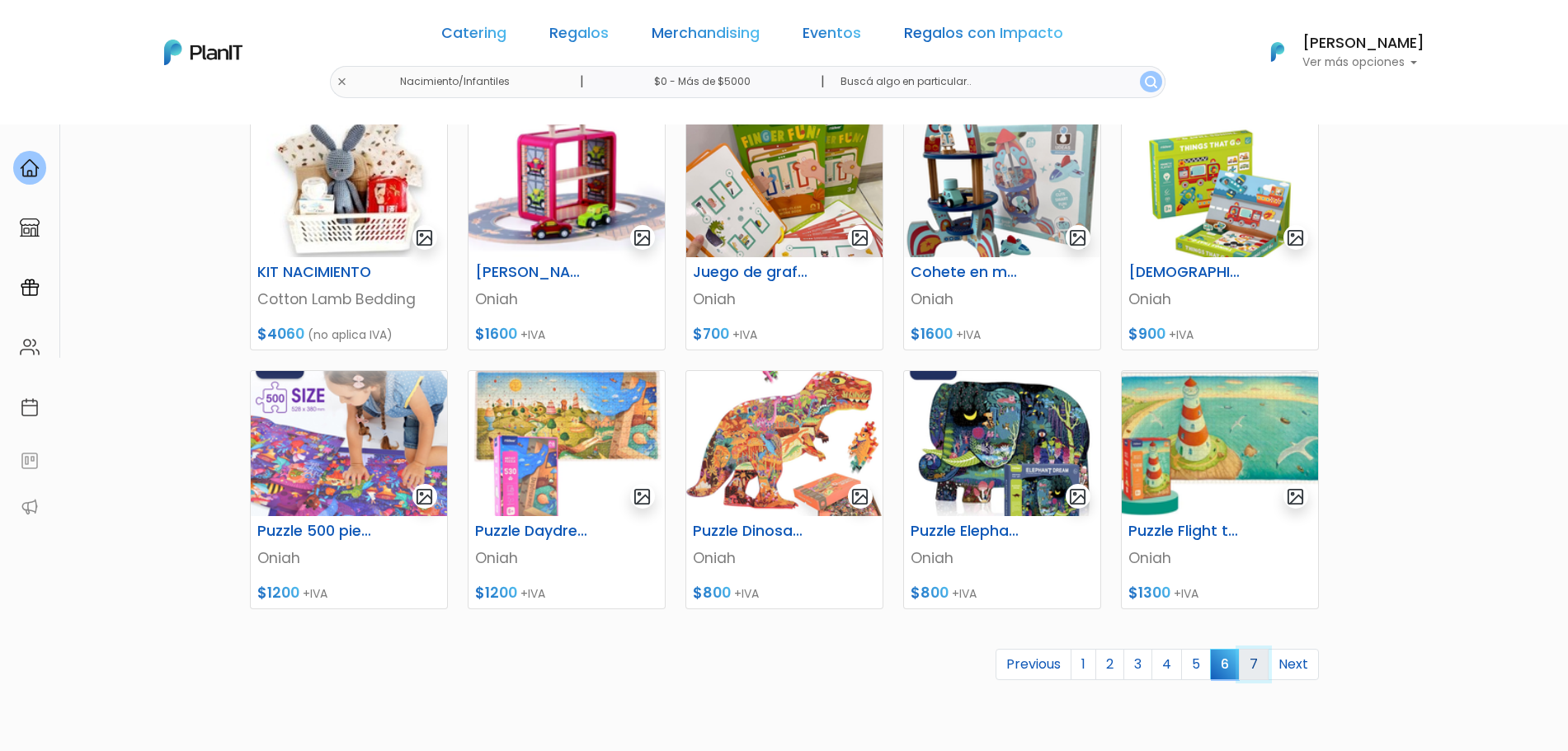
click at [1252, 664] on link "7" at bounding box center [1253, 664] width 30 height 31
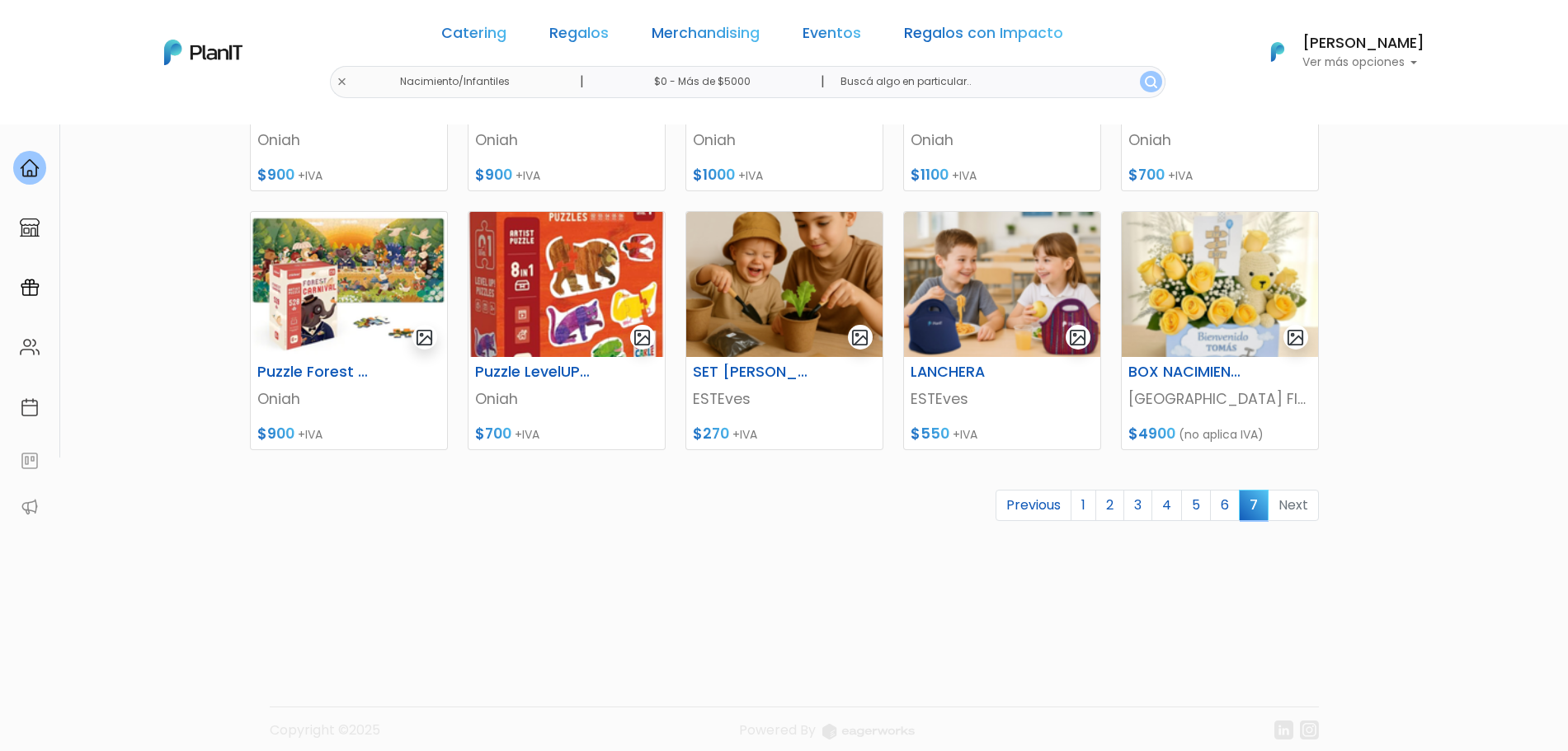
scroll to position [433, 0]
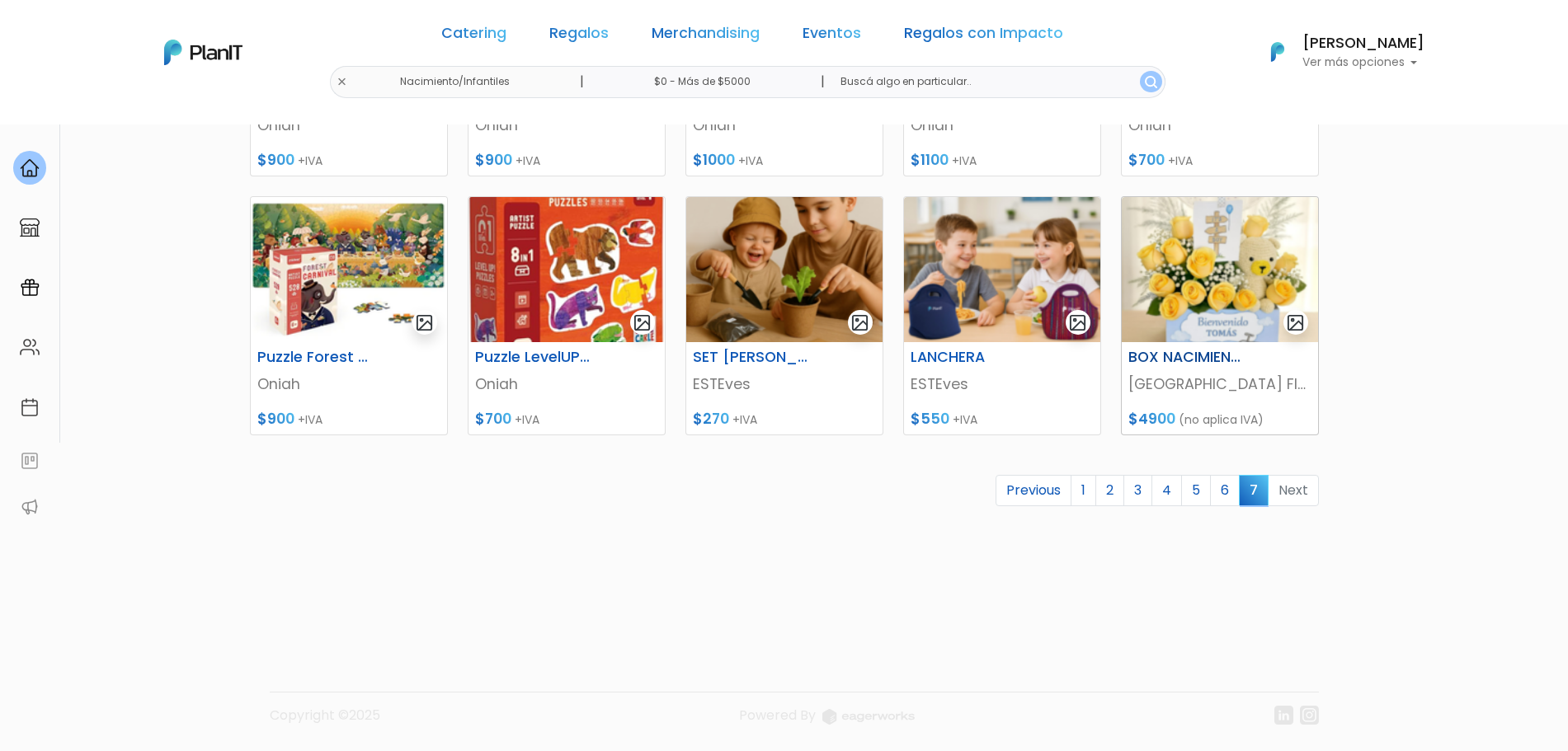
click at [1218, 287] on img at bounding box center [1220, 269] width 196 height 145
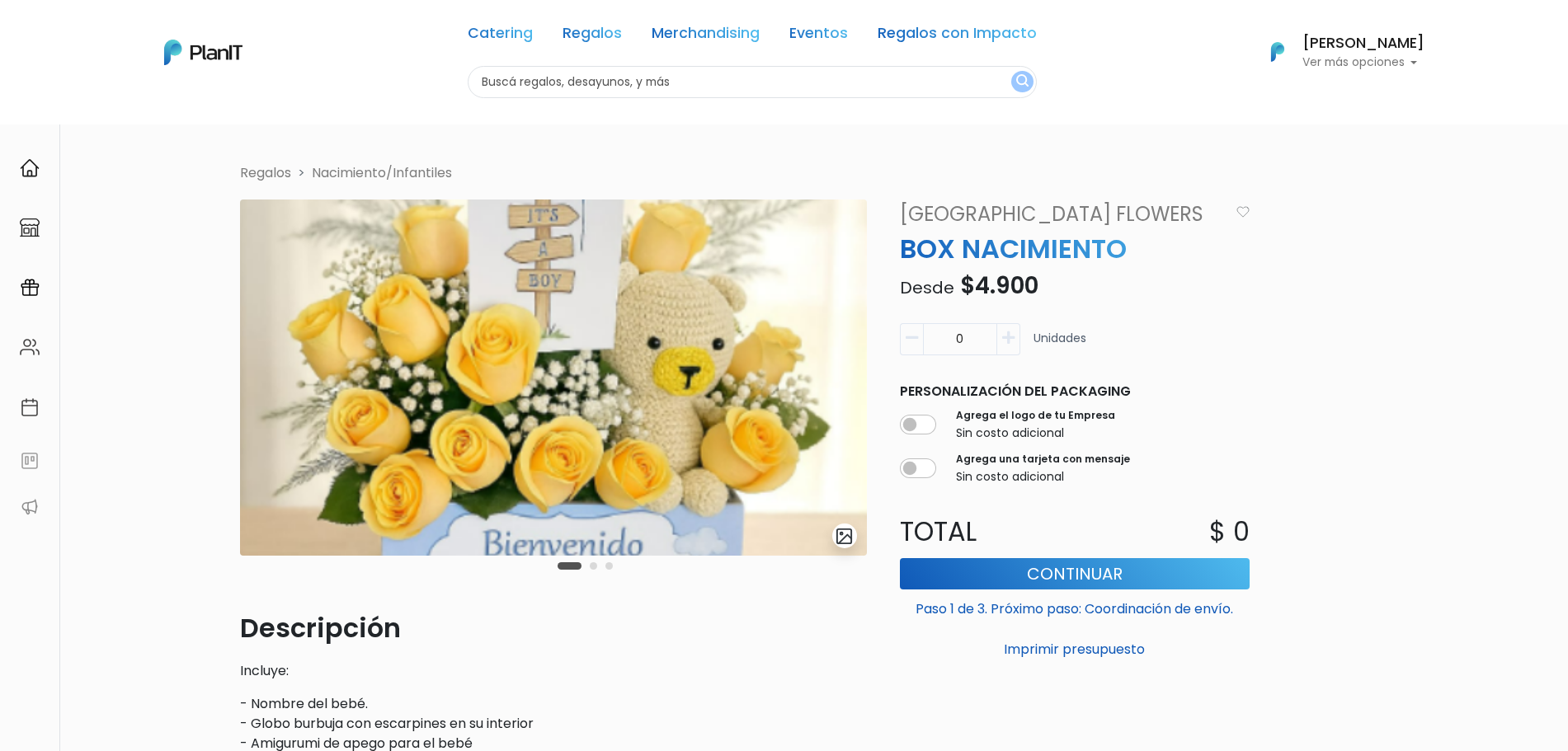
click at [596, 564] on button "Carousel Page 2" at bounding box center [593, 565] width 8 height 8
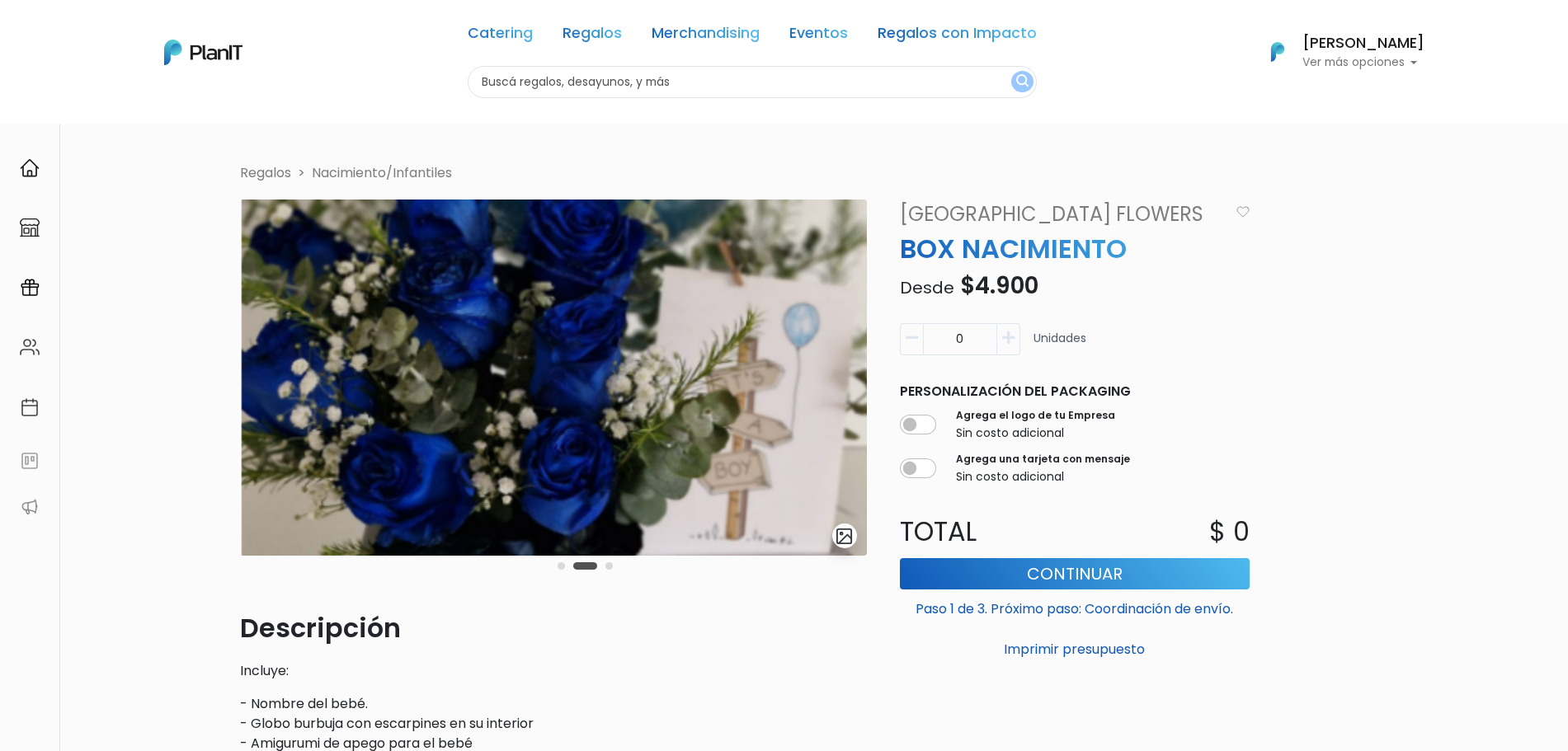
click at [616, 565] on div "slide 3 of 3" at bounding box center [553, 404] width 627 height 409
